Goal: Information Seeking & Learning: Learn about a topic

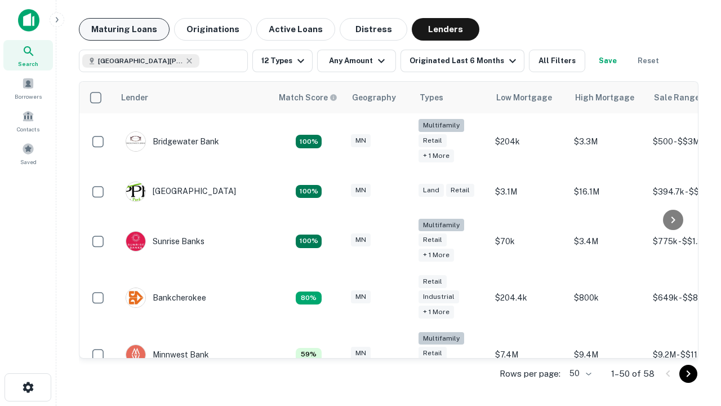
click at [124, 29] on button "Maturing Loans" at bounding box center [124, 29] width 91 height 23
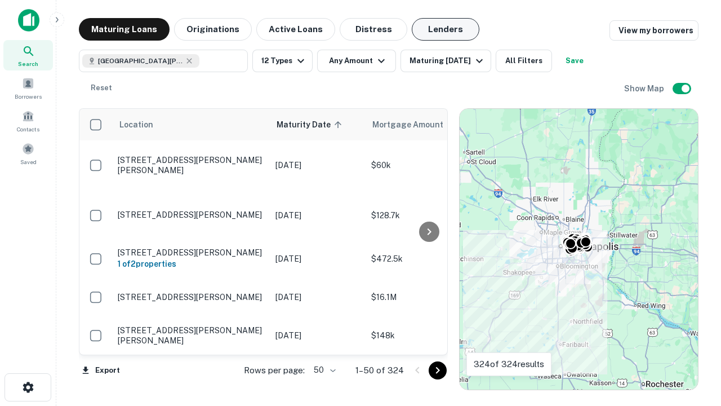
click at [446, 29] on button "Lenders" at bounding box center [446, 29] width 68 height 23
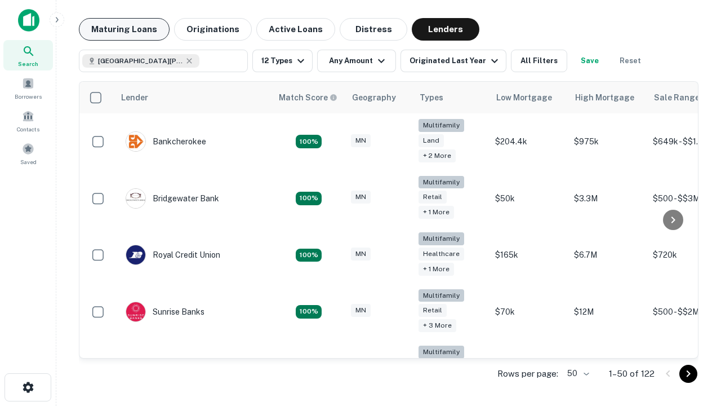
click at [124, 29] on button "Maturing Loans" at bounding box center [124, 29] width 91 height 23
